Goal: Task Accomplishment & Management: Manage account settings

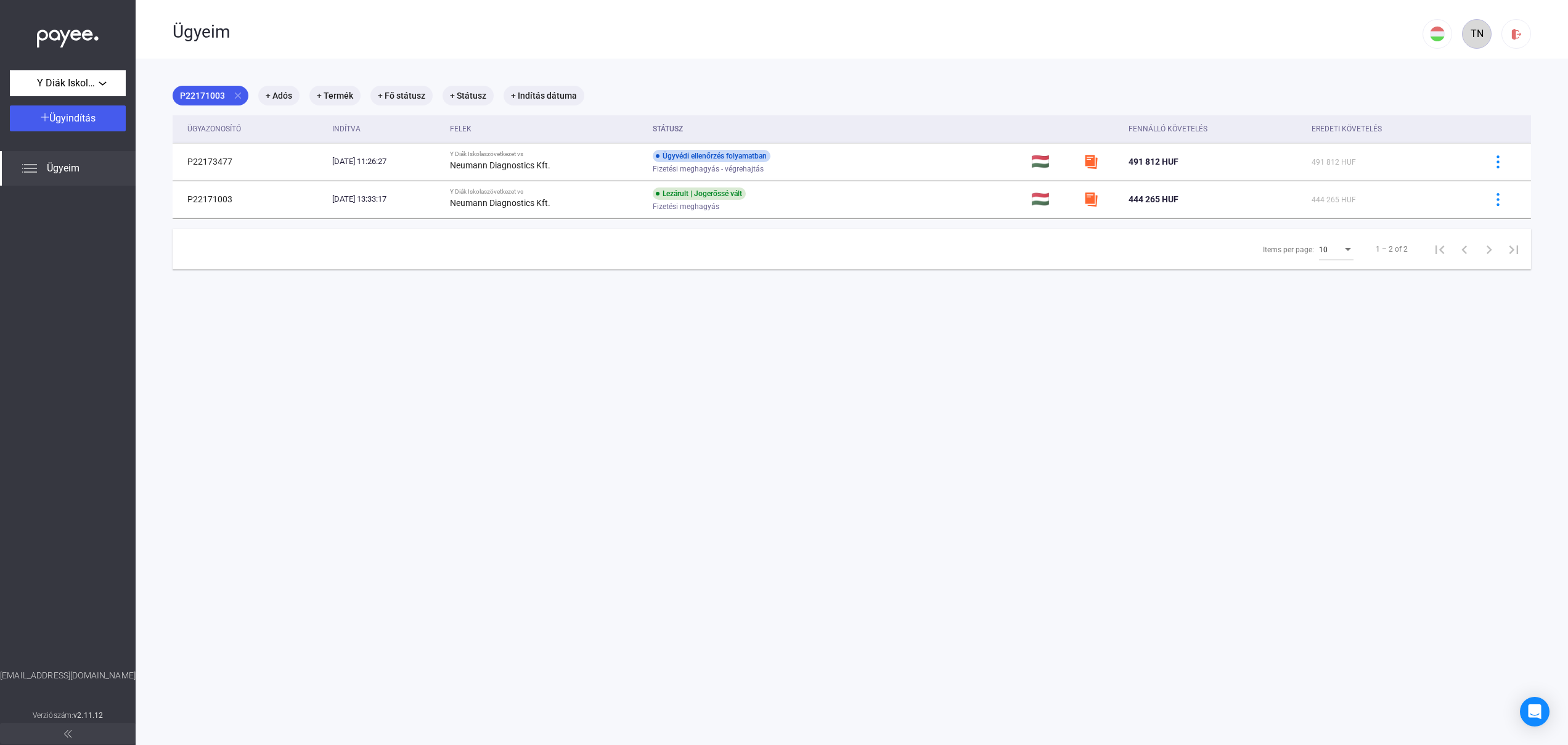
click at [1468, 31] on div "TN" at bounding box center [1476, 34] width 21 height 15
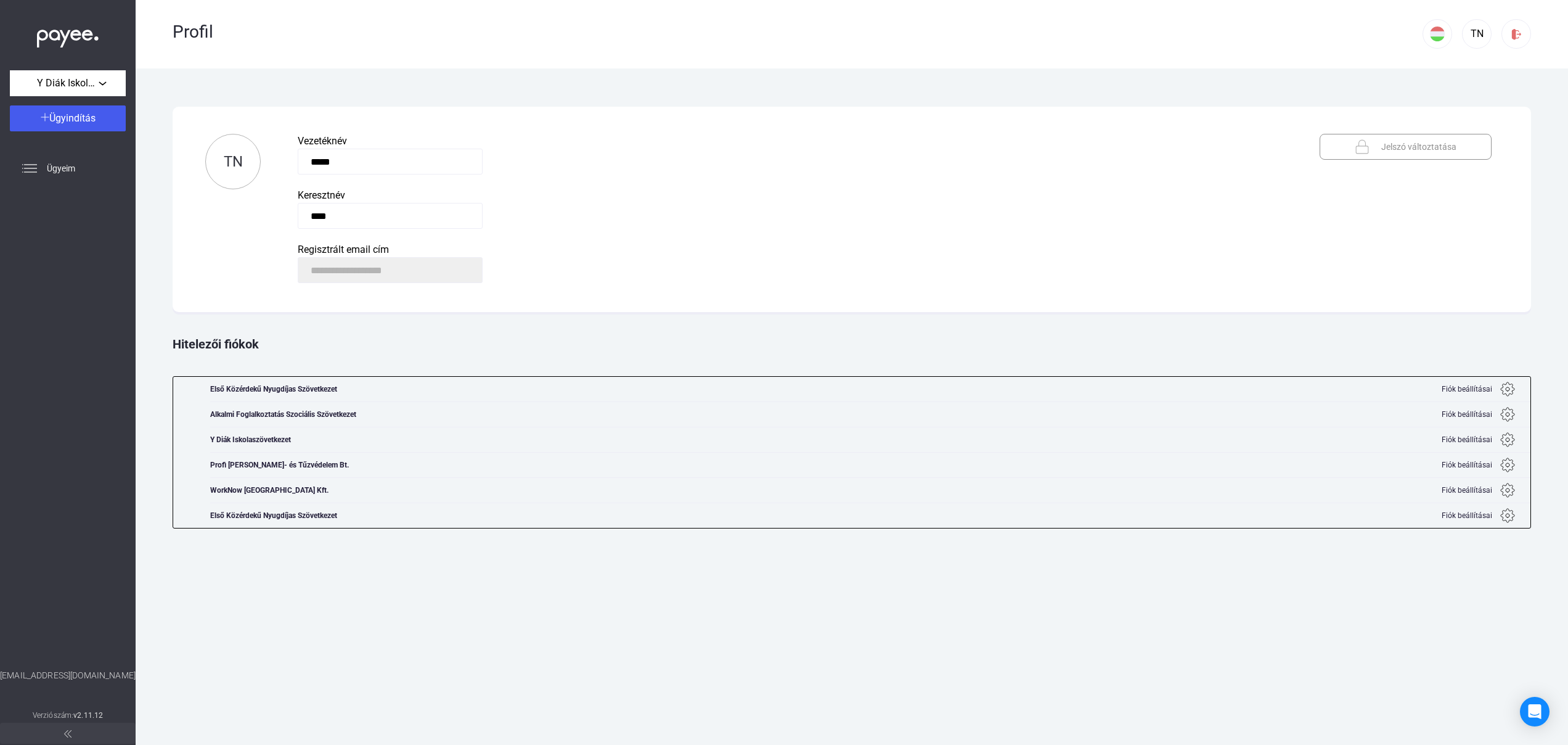
click at [321, 391] on div "Első Közérdekű Nyugdíjas Szövetkezet" at bounding box center [283, 389] width 146 height 25
click at [1510, 387] on img at bounding box center [1507, 389] width 15 height 15
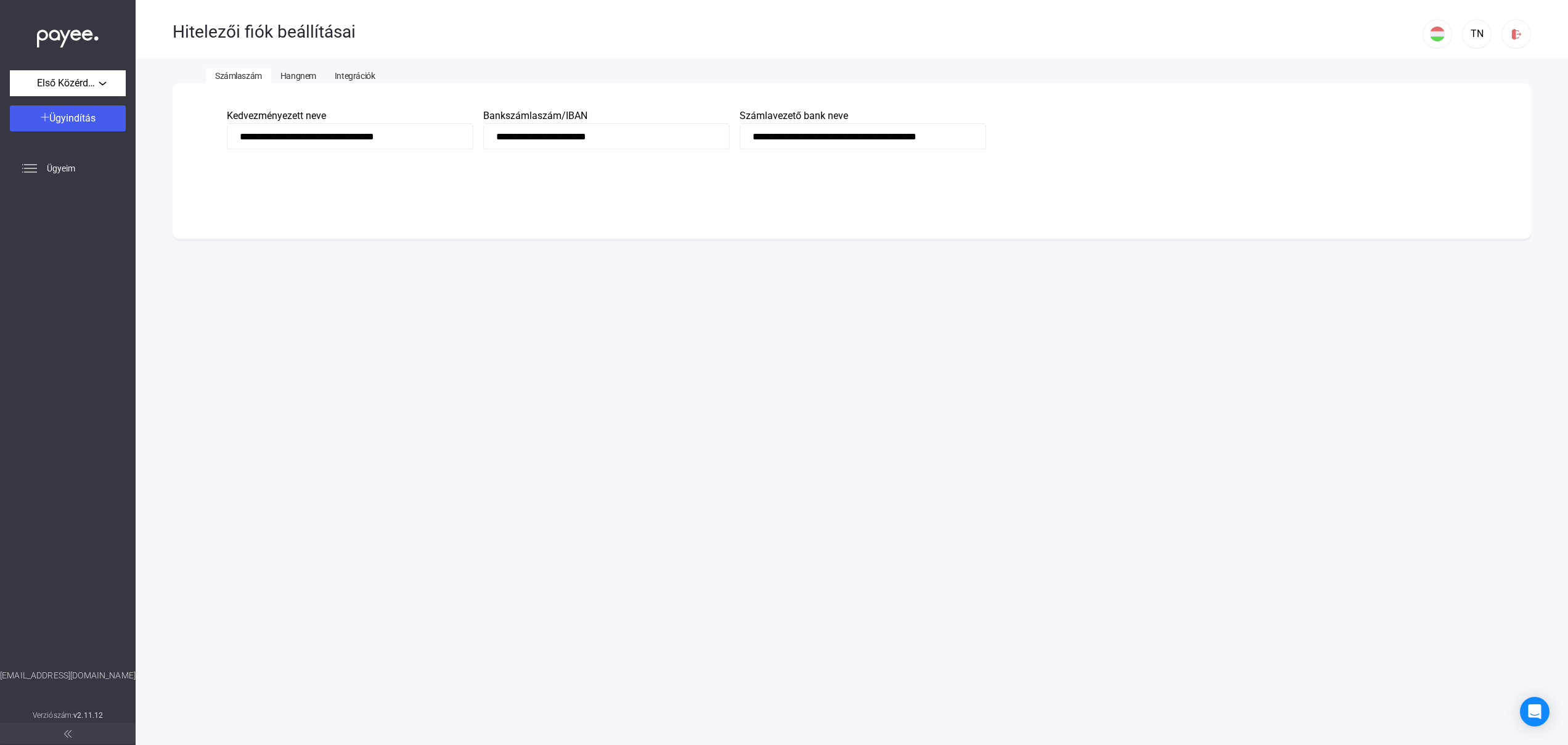
click at [305, 74] on span "Hangnem" at bounding box center [298, 76] width 36 height 10
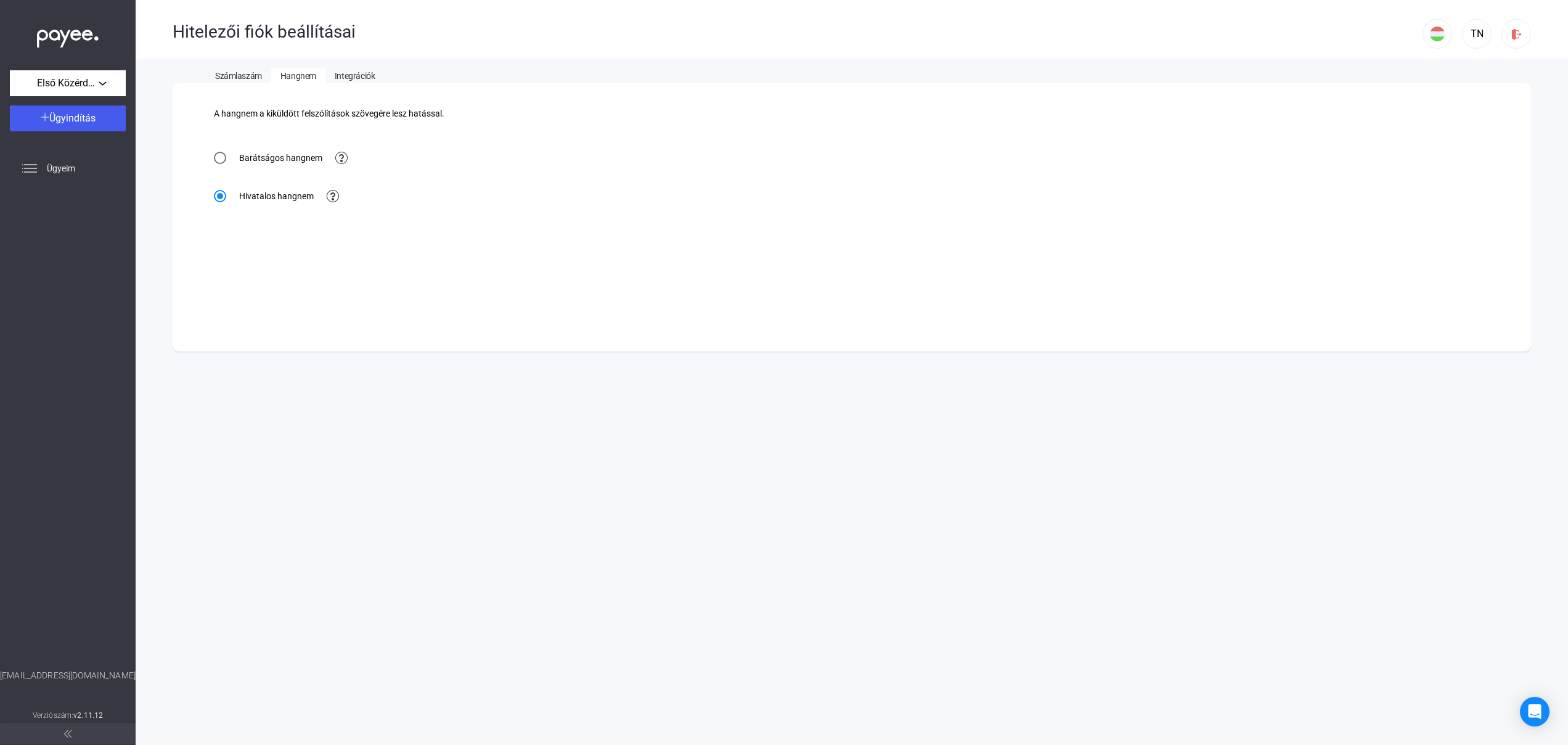
click at [365, 73] on span "Integrációk" at bounding box center [355, 76] width 40 height 10
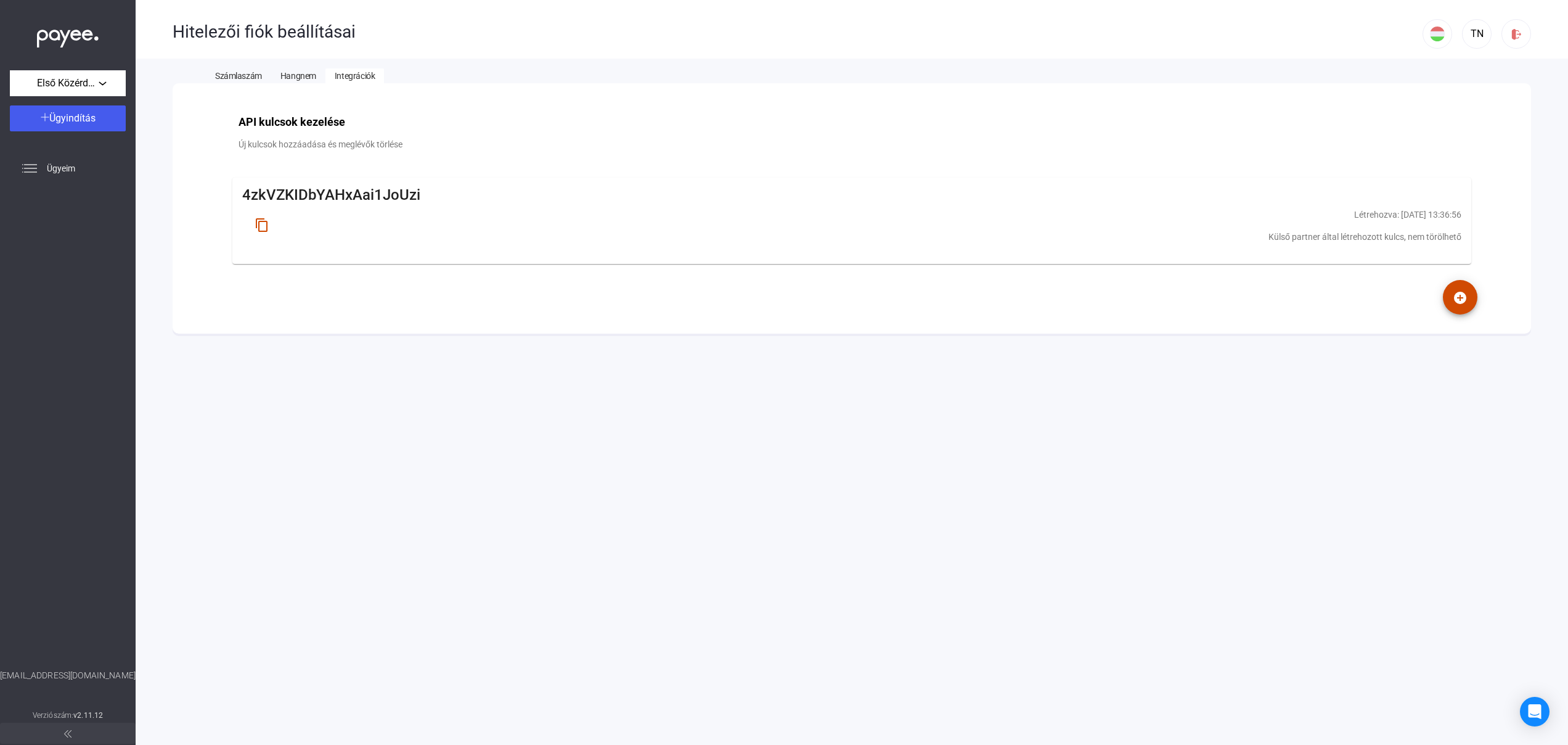
click at [241, 76] on span "Számlaszám" at bounding box center [238, 76] width 47 height 10
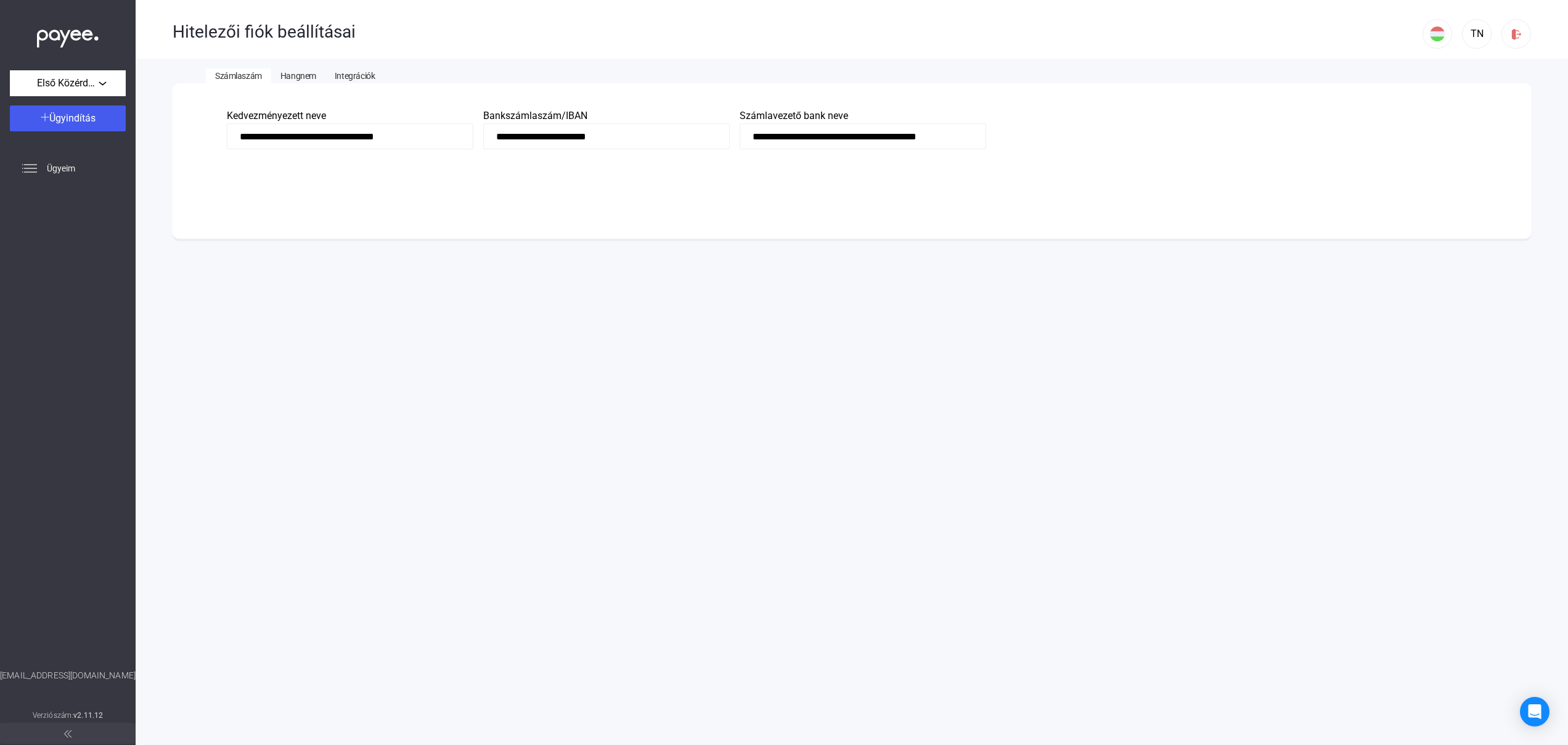
click at [294, 74] on span "Hangnem" at bounding box center [298, 76] width 36 height 10
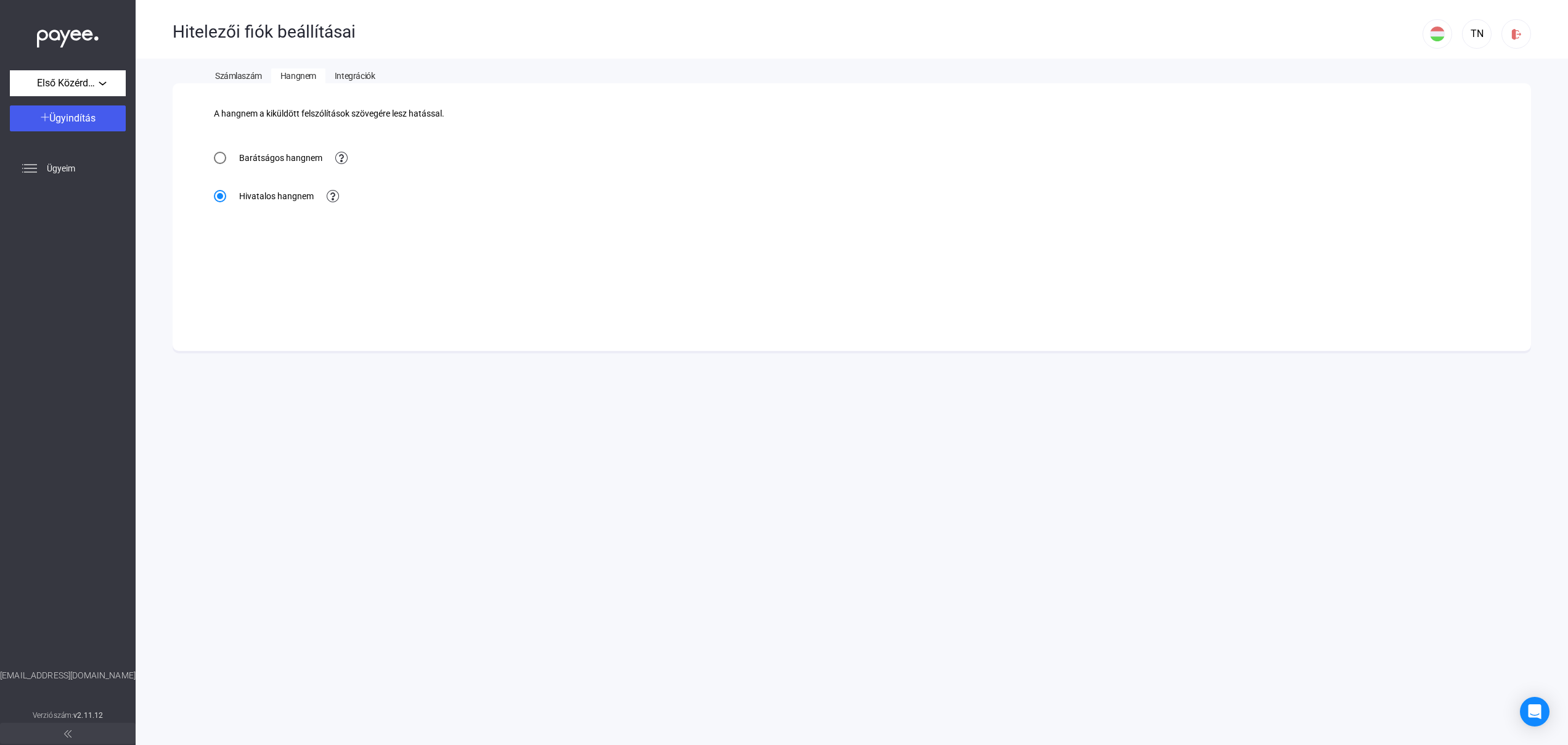
click at [239, 75] on span "Számlaszám" at bounding box center [238, 76] width 47 height 10
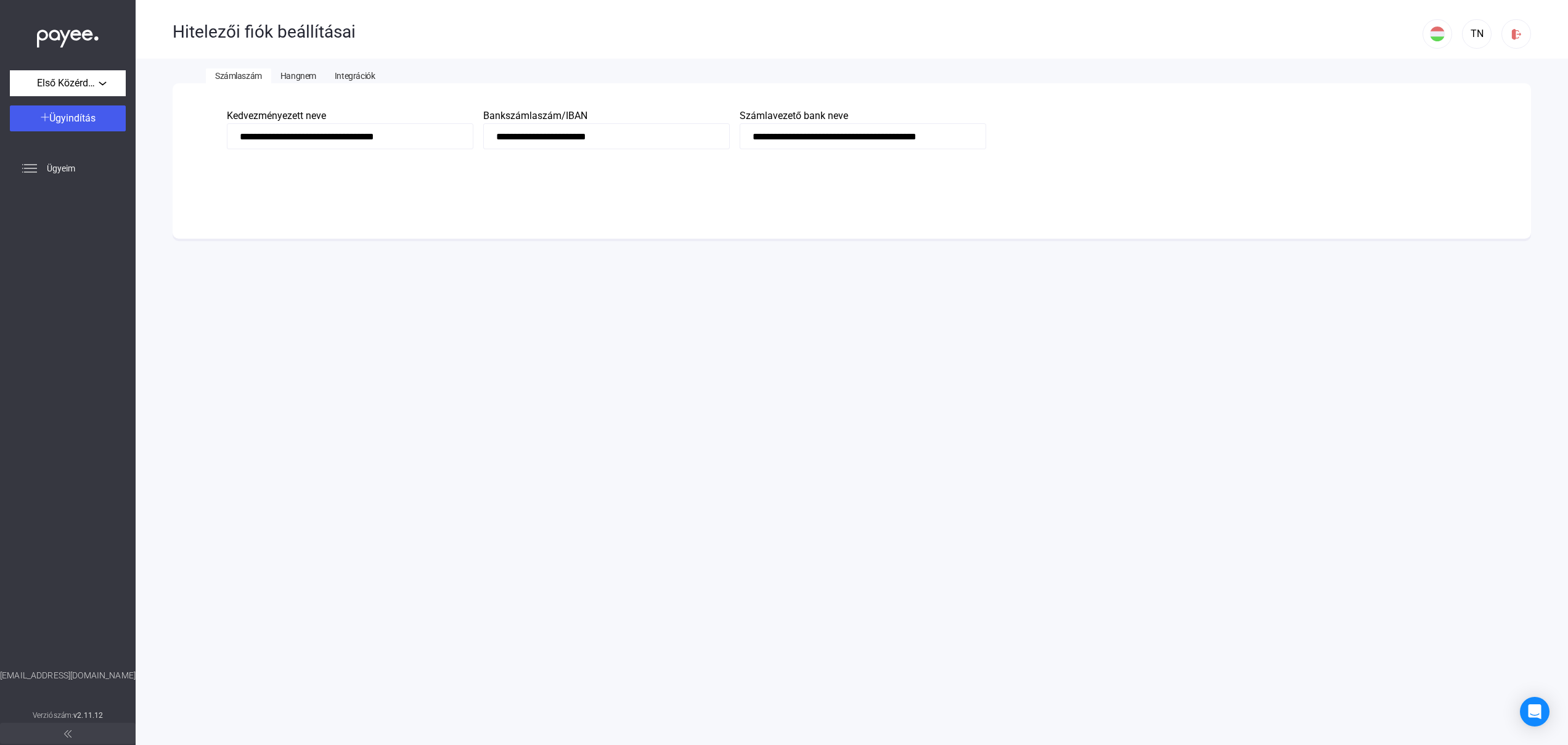
click at [281, 71] on span "Hangnem" at bounding box center [298, 76] width 36 height 10
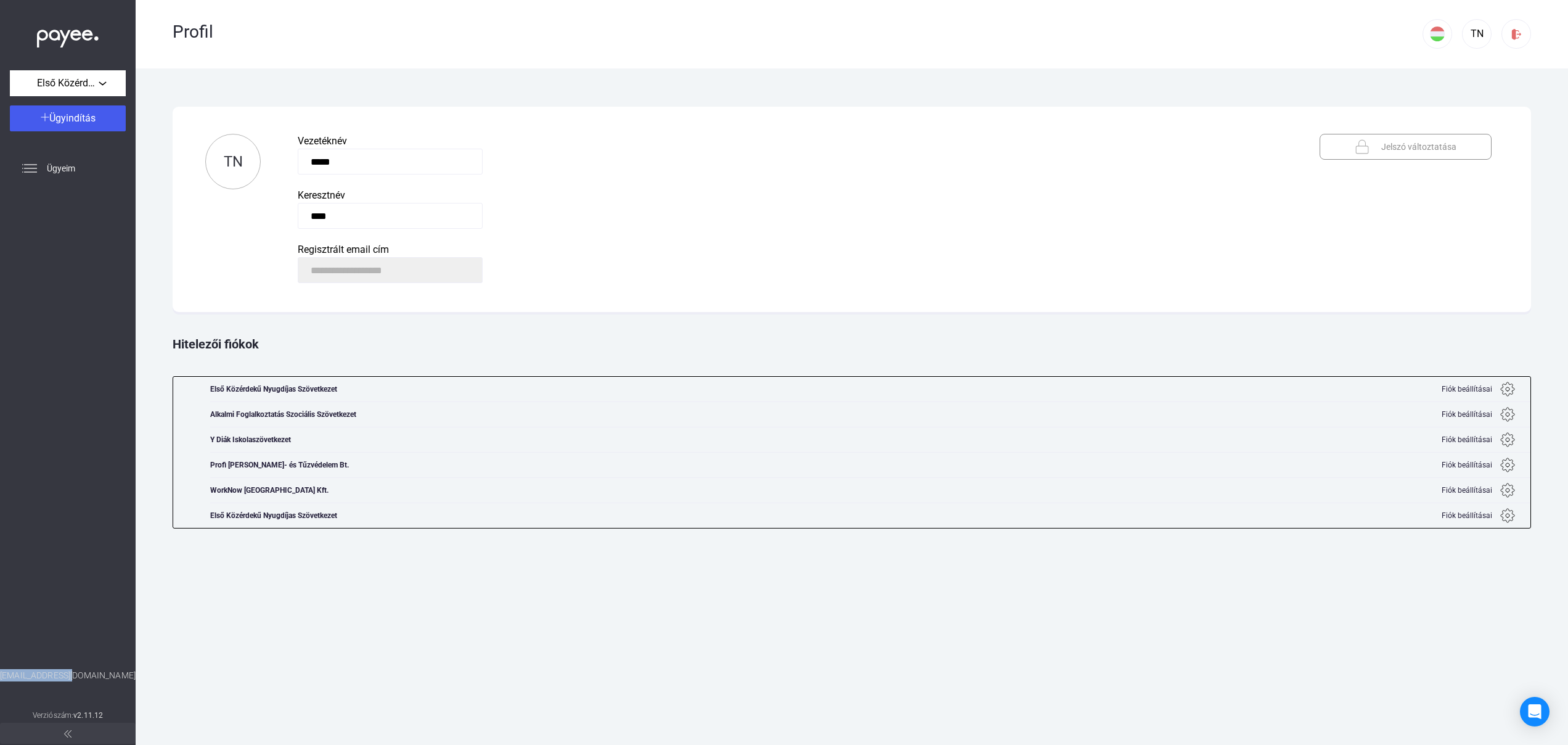
drag, startPoint x: 107, startPoint y: 673, endPoint x: 31, endPoint y: 671, distance: 76.0
click at [31, 671] on div "[EMAIL_ADDRESS][DOMAIN_NAME]" at bounding box center [68, 688] width 135 height 39
copy div "[EMAIL_ADDRESS][DOMAIN_NAME]"
